Goal: Navigation & Orientation: Find specific page/section

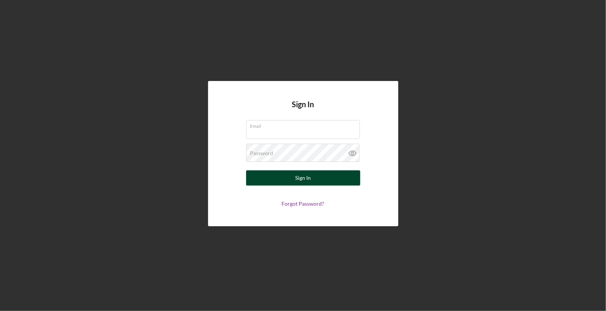
type input "[PERSON_NAME][EMAIL_ADDRESS][DOMAIN_NAME]"
click at [318, 184] on button "Sign In" at bounding box center [303, 178] width 114 height 15
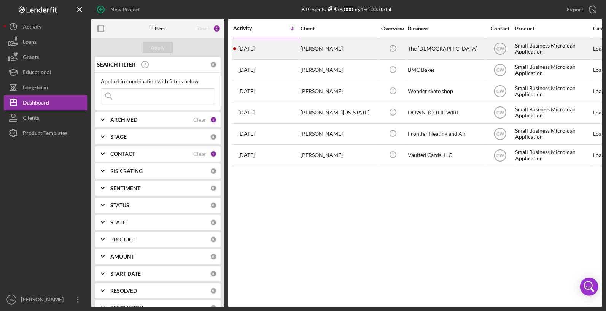
click at [352, 51] on div "[PERSON_NAME]" at bounding box center [339, 49] width 76 height 20
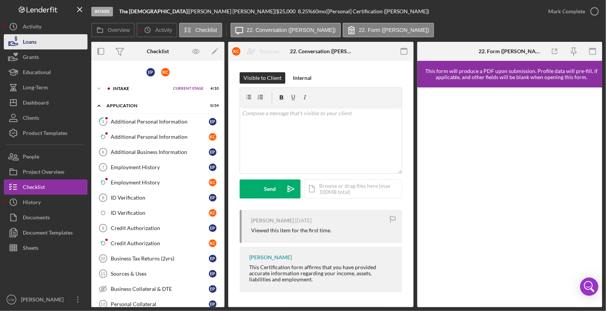
click at [50, 41] on button "Loans" at bounding box center [46, 41] width 84 height 15
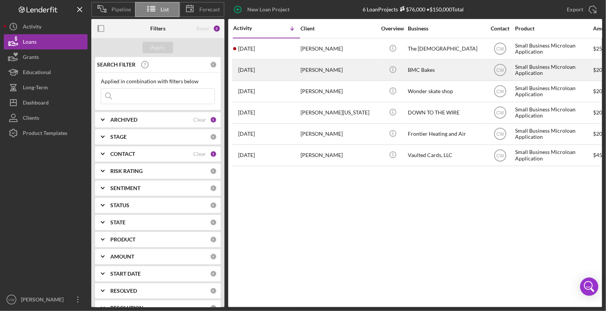
click at [338, 69] on div "[PERSON_NAME]" at bounding box center [339, 70] width 76 height 20
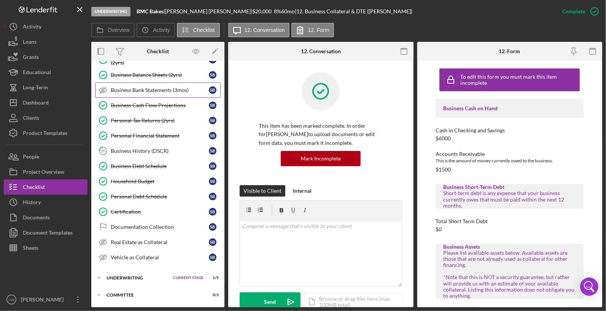
scroll to position [240, 0]
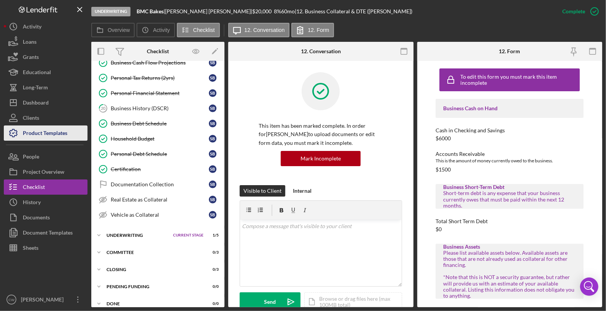
click at [52, 140] on div "Product Templates" at bounding box center [45, 134] width 45 height 17
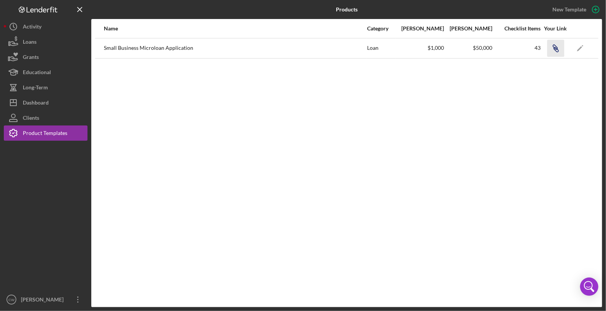
click at [556, 46] on icon "button" at bounding box center [555, 47] width 5 height 5
